Goal: Task Accomplishment & Management: Use online tool/utility

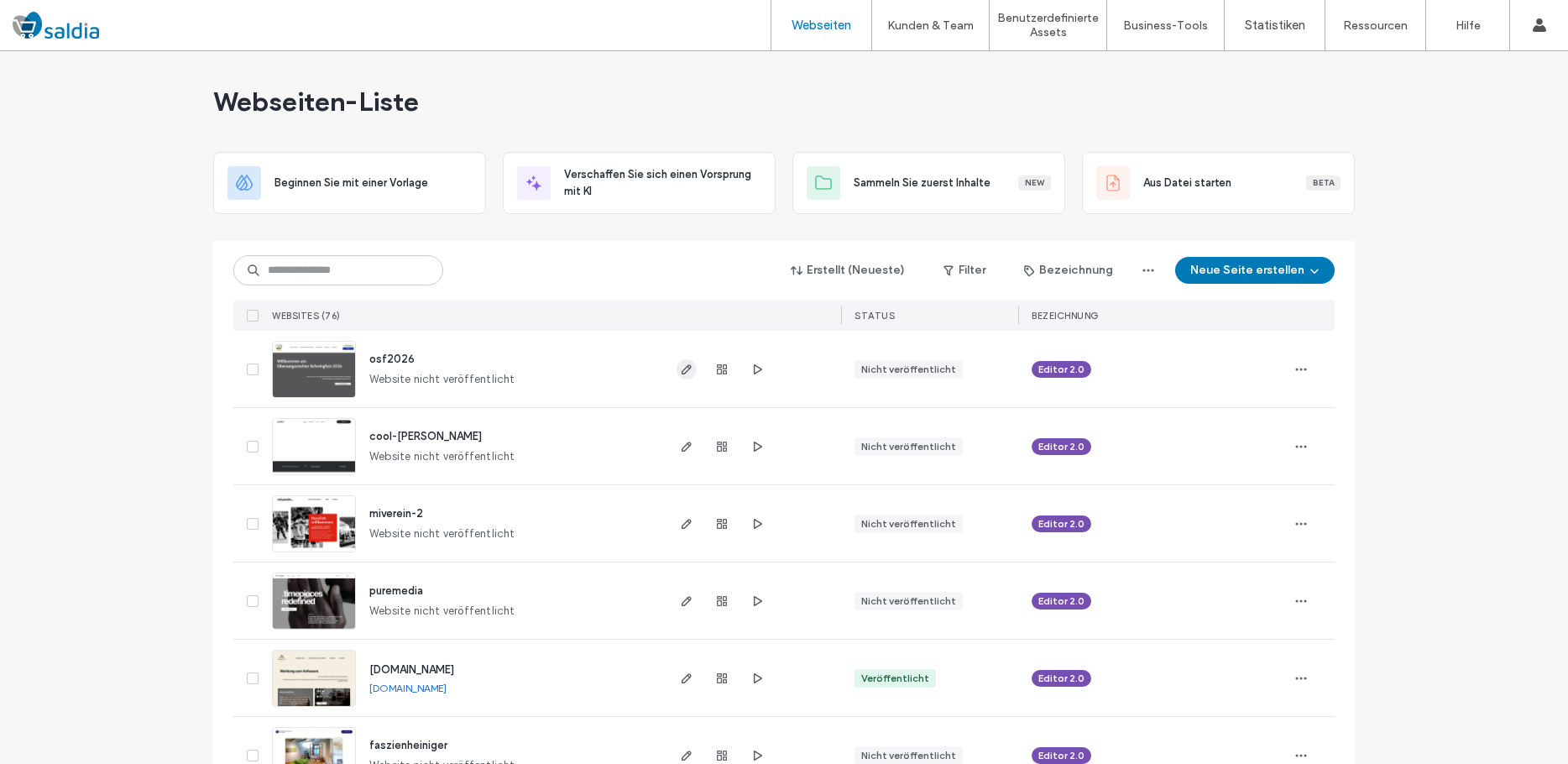
click at [682, 366] on use "button" at bounding box center [687, 369] width 10 height 10
click at [684, 371] on icon "button" at bounding box center [686, 369] width 13 height 13
